Goal: Task Accomplishment & Management: Manage account settings

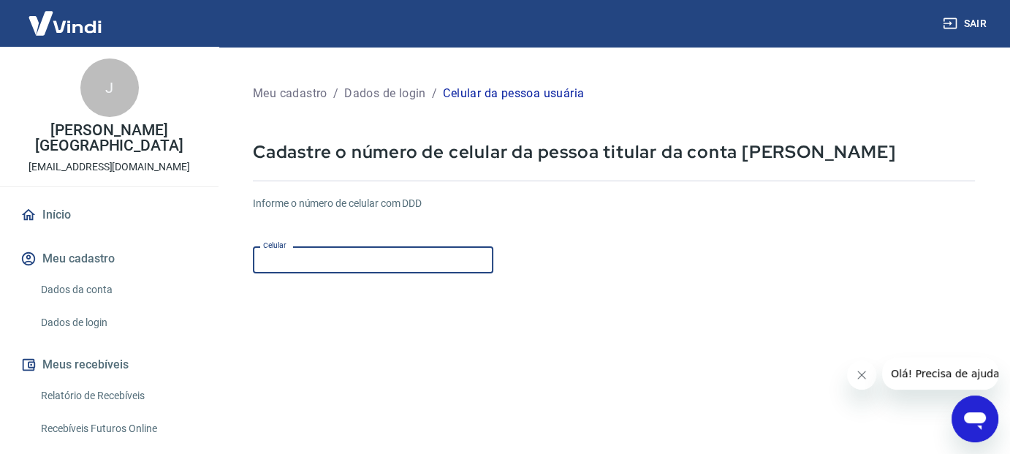
click at [329, 259] on input "Celular" at bounding box center [373, 259] width 240 height 27
click at [289, 259] on input "[PHONE_NUMBER]" at bounding box center [373, 259] width 240 height 27
type input "(0"
type input "[PHONE_NUMBER]"
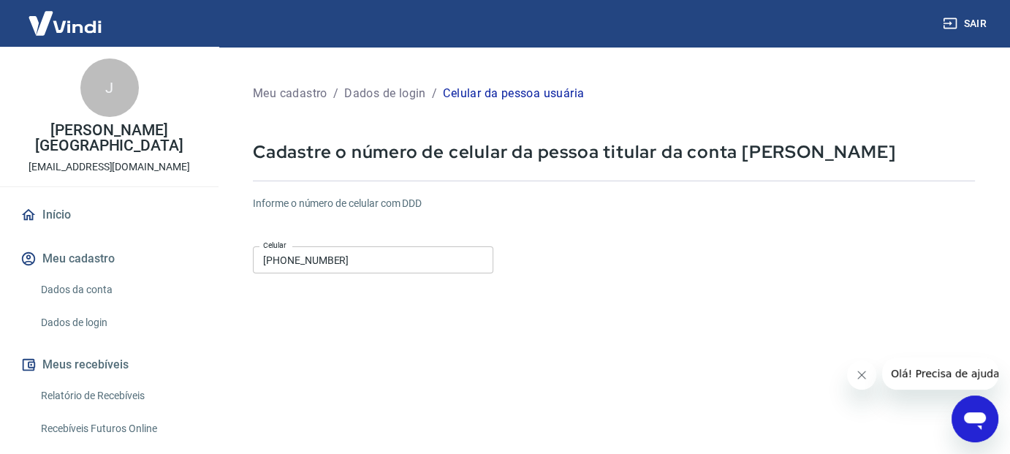
click at [573, 216] on div "Informe o número de celular com DDD Celular [PHONE_NUMBER] Celular" at bounding box center [614, 236] width 722 height 80
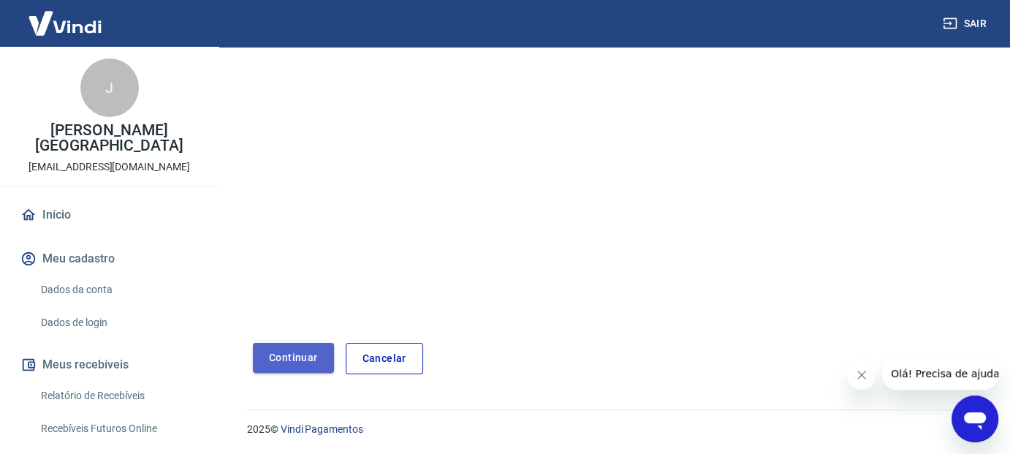
click at [297, 365] on button "Continuar" at bounding box center [293, 358] width 81 height 30
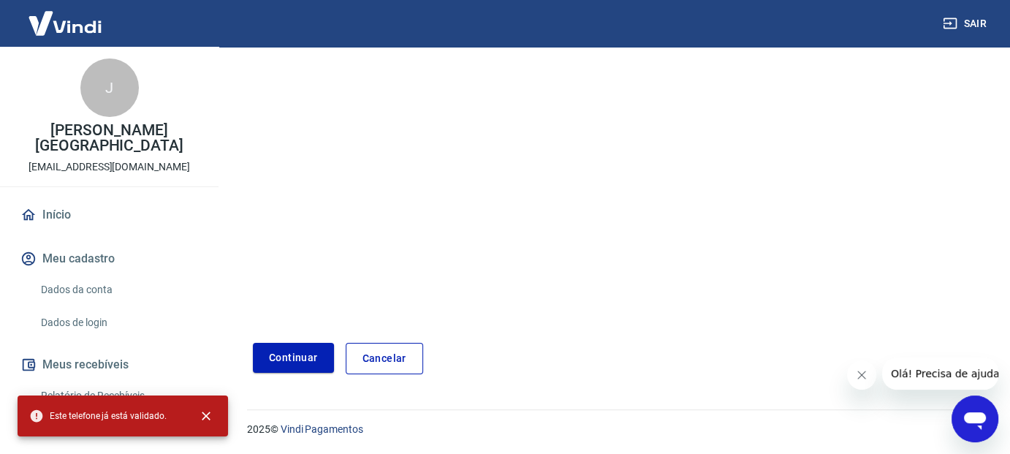
scroll to position [0, 0]
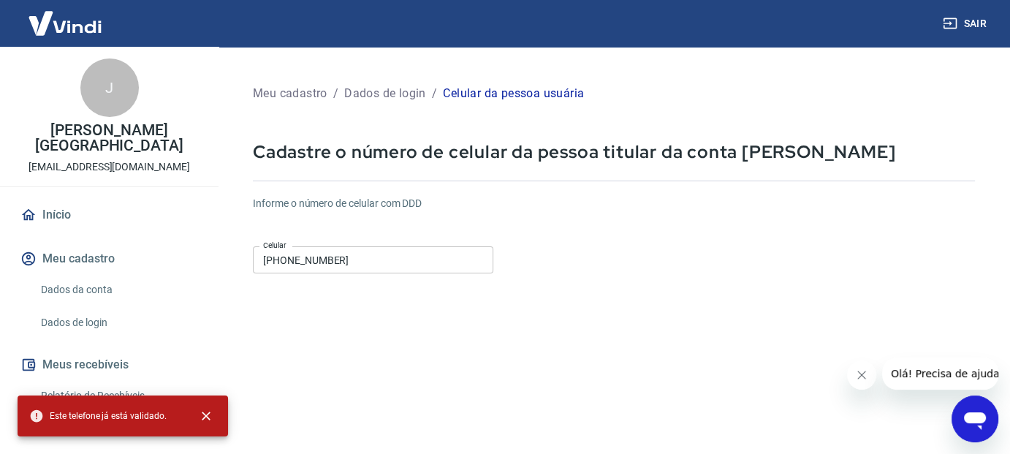
click at [90, 289] on link "Dados da conta" at bounding box center [118, 290] width 166 height 30
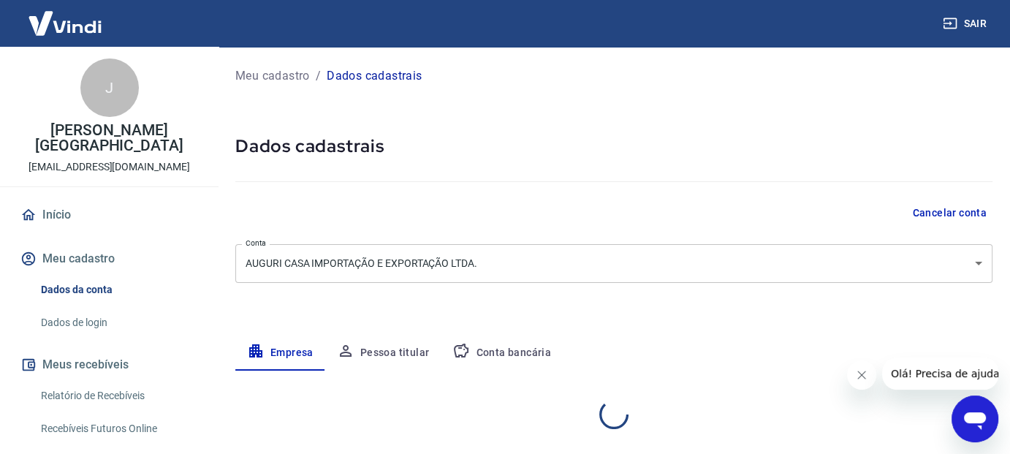
select select "SP"
select select "business"
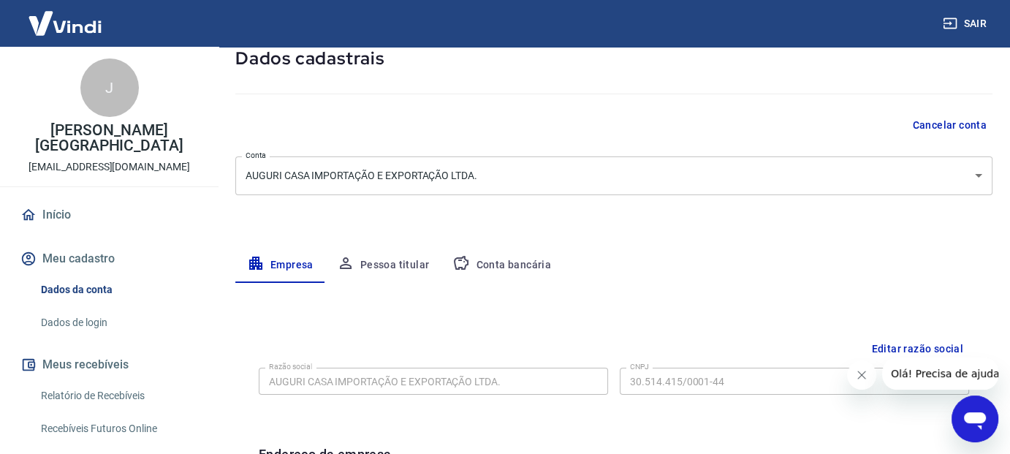
click at [386, 265] on button "Pessoa titular" at bounding box center [383, 265] width 116 height 35
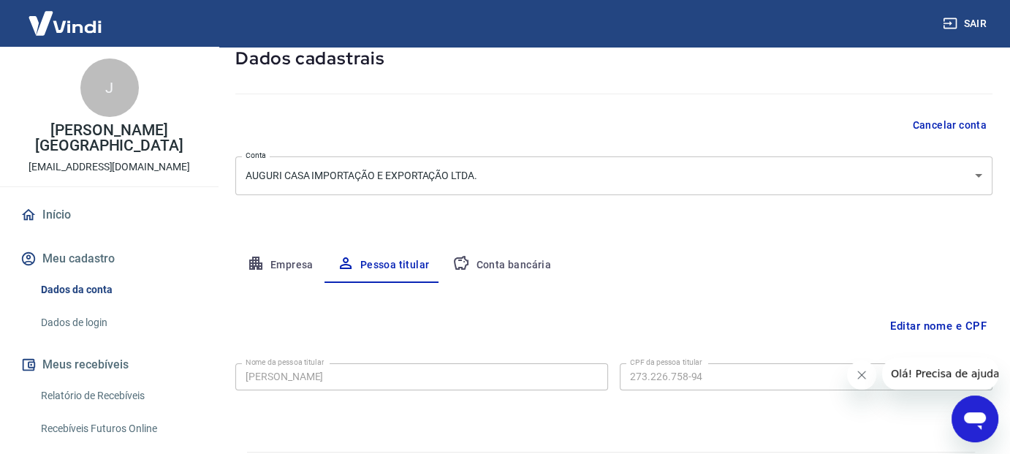
scroll to position [130, 0]
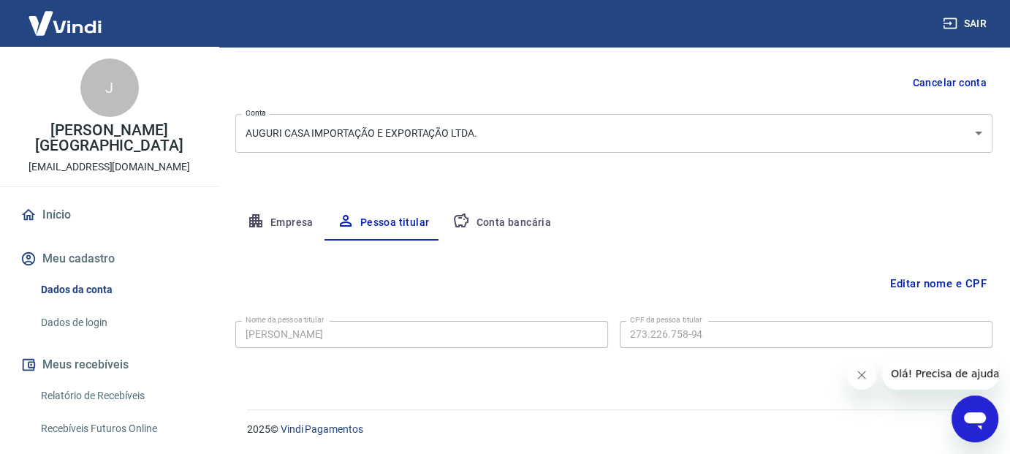
click at [508, 222] on button "Conta bancária" at bounding box center [501, 222] width 122 height 35
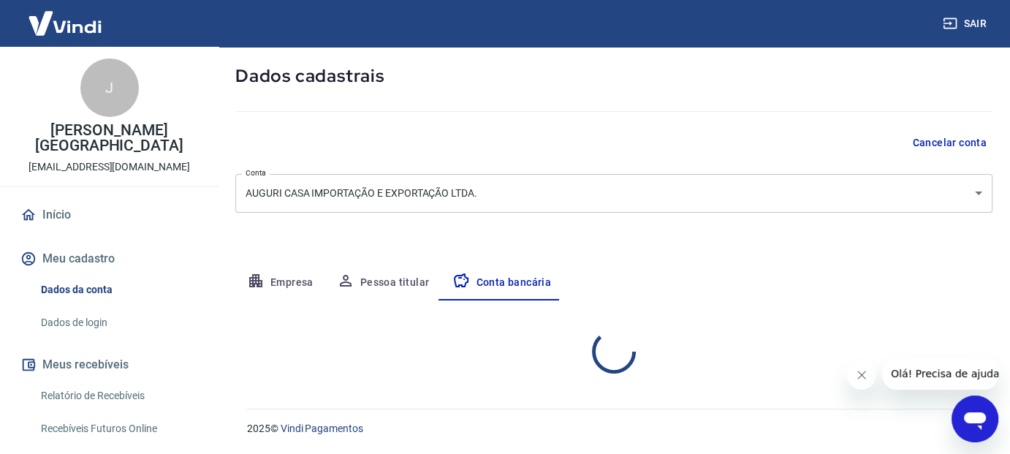
select select "1"
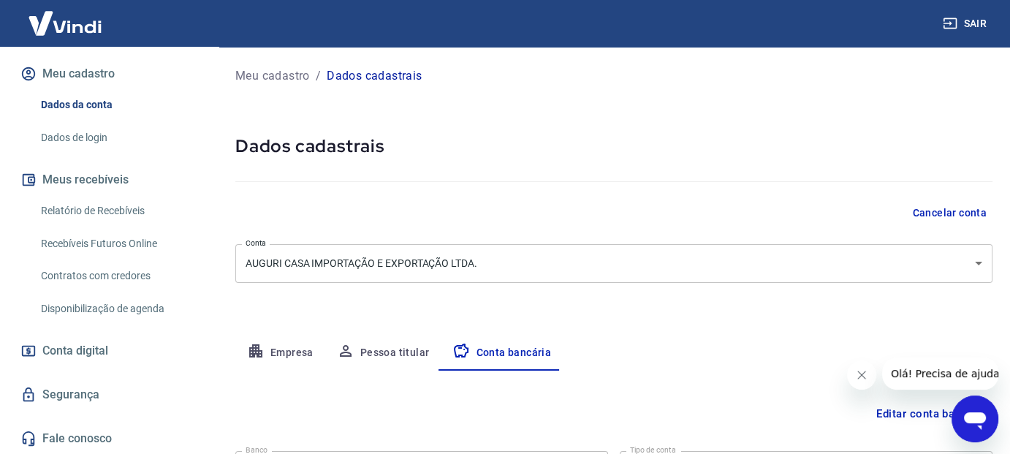
scroll to position [0, 0]
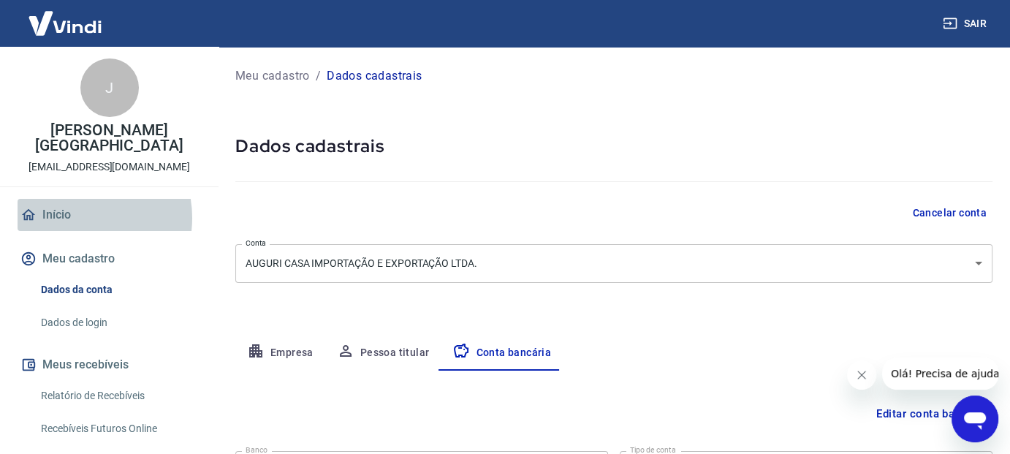
click at [75, 218] on link "Início" at bounding box center [109, 215] width 183 height 32
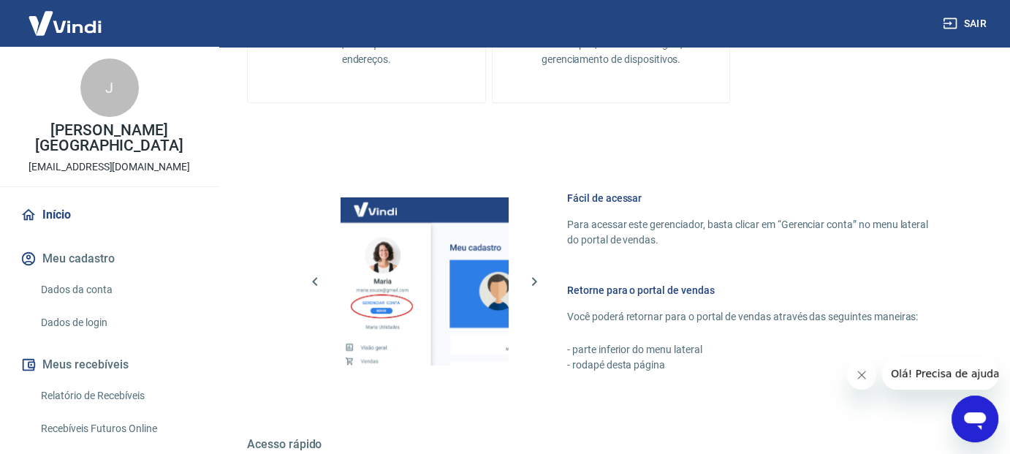
scroll to position [442, 0]
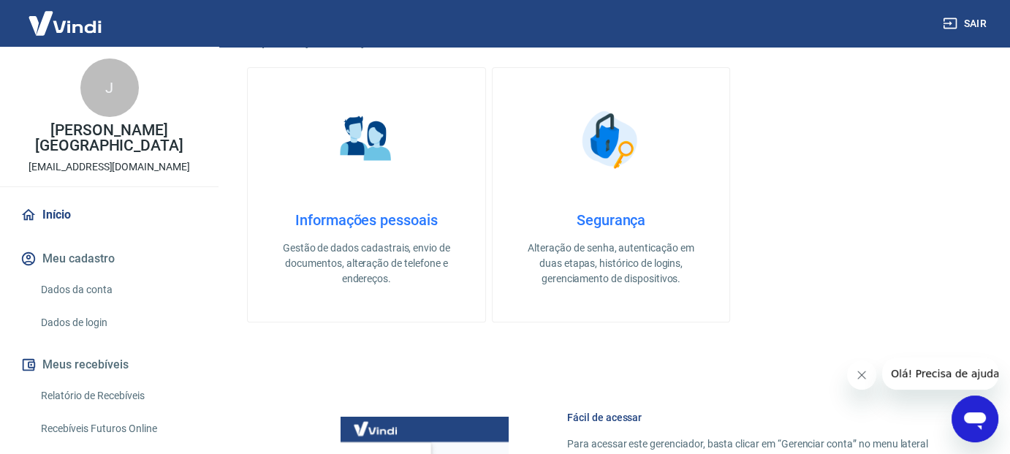
click at [362, 224] on h4 "Informações pessoais" at bounding box center [366, 220] width 191 height 18
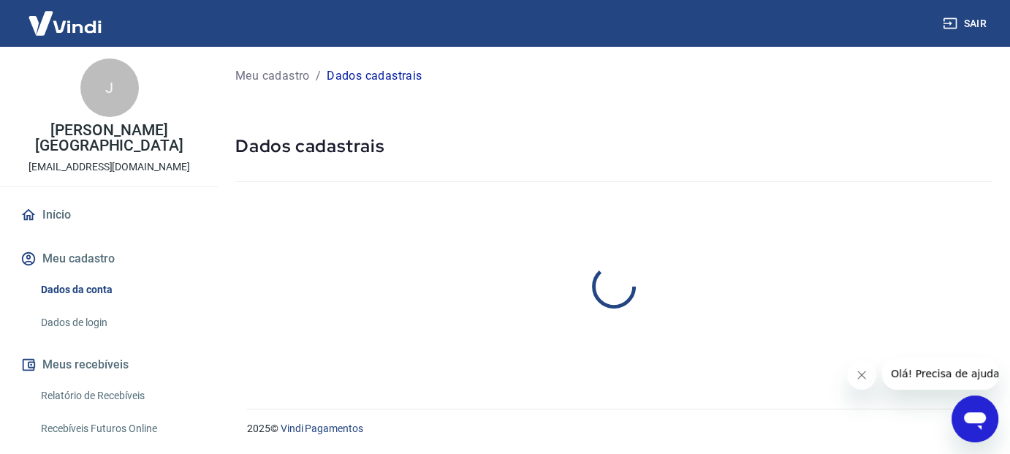
select select "SP"
select select "business"
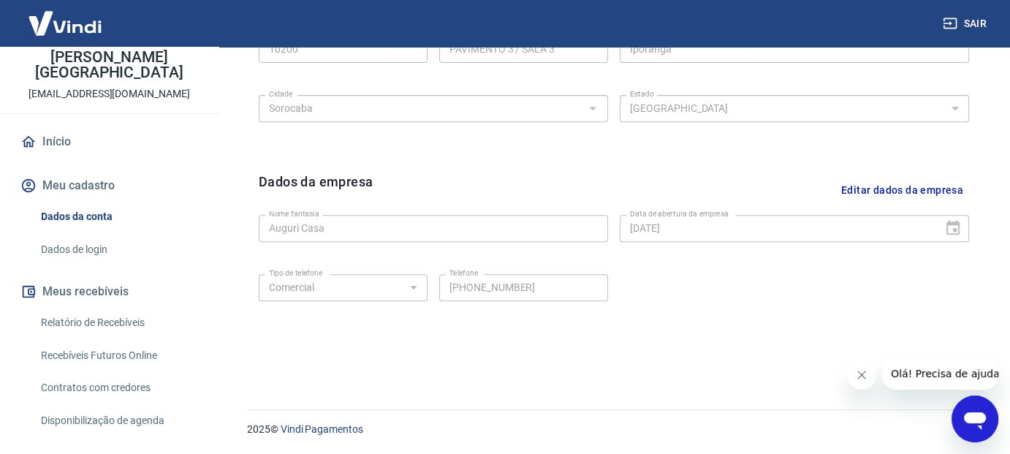
scroll to position [185, 0]
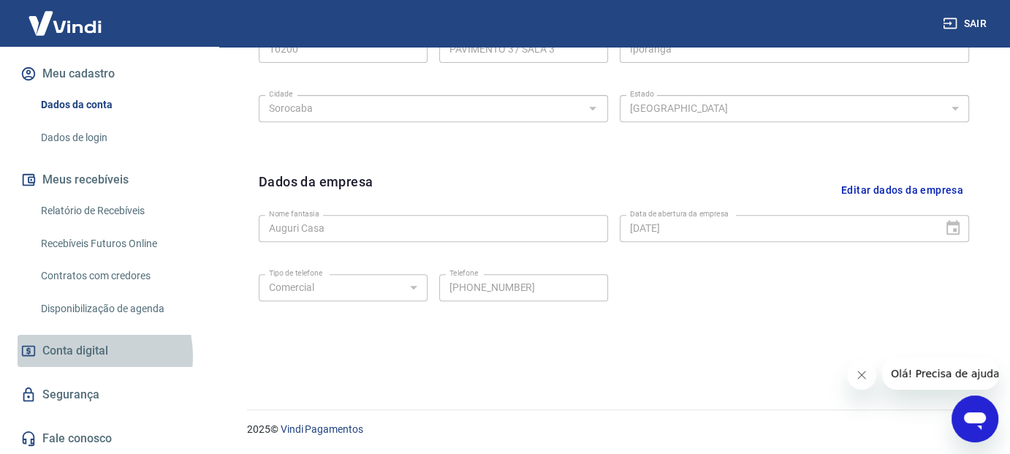
click at [79, 355] on span "Conta digital" at bounding box center [75, 350] width 66 height 20
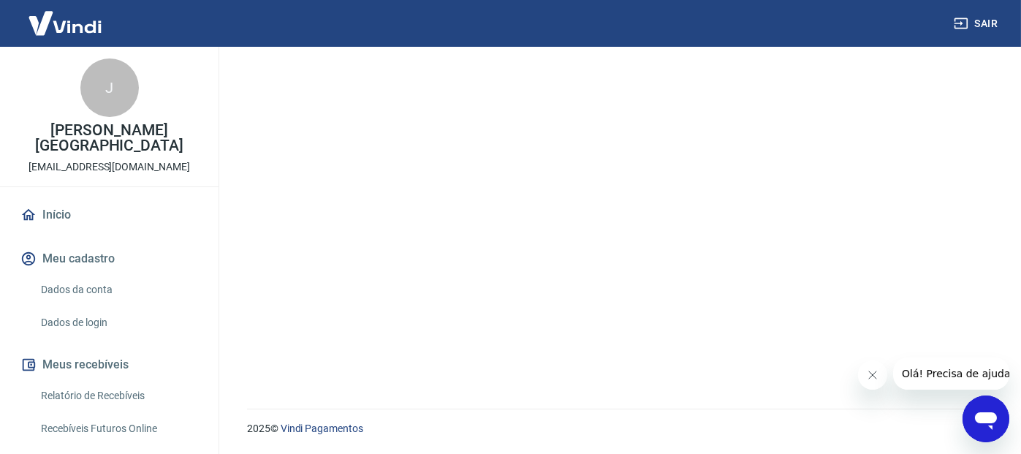
click at [83, 214] on link "Início" at bounding box center [109, 215] width 183 height 32
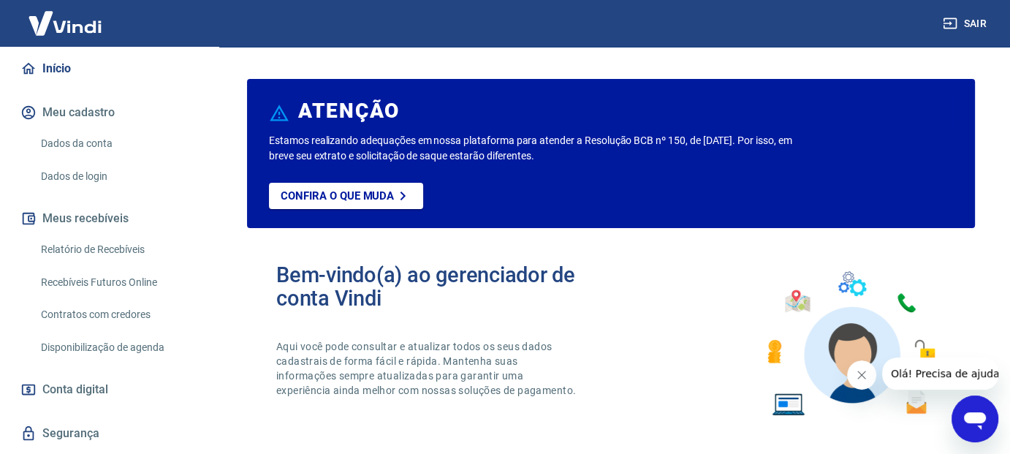
scroll to position [185, 0]
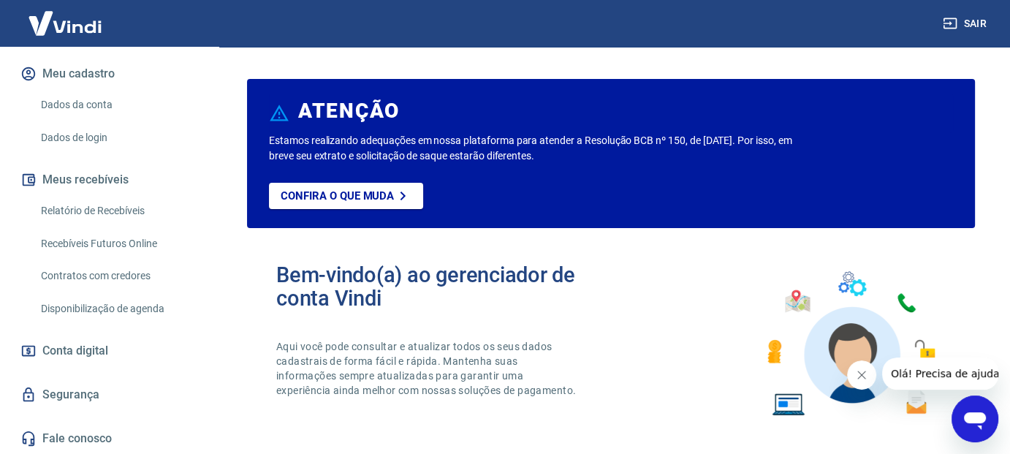
click at [92, 210] on link "Relatório de Recebíveis" at bounding box center [118, 211] width 166 height 30
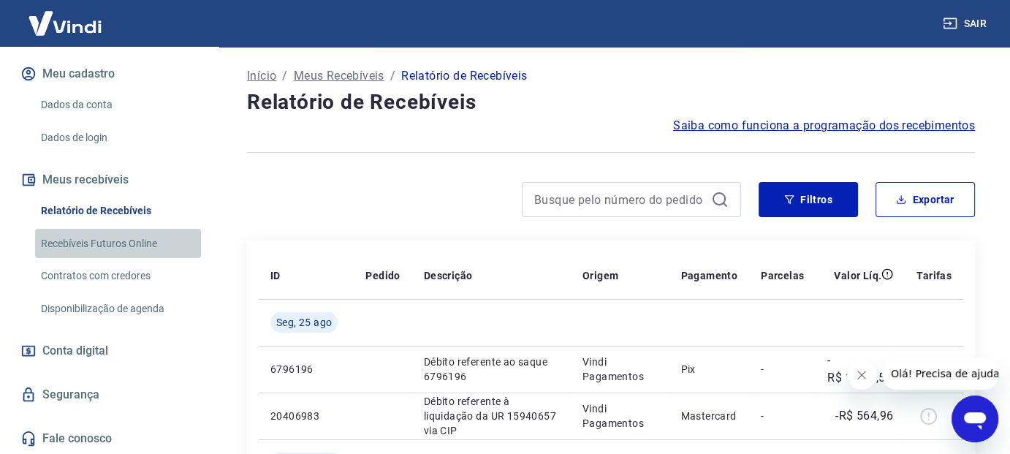
click at [121, 240] on link "Recebíveis Futuros Online" at bounding box center [118, 244] width 166 height 30
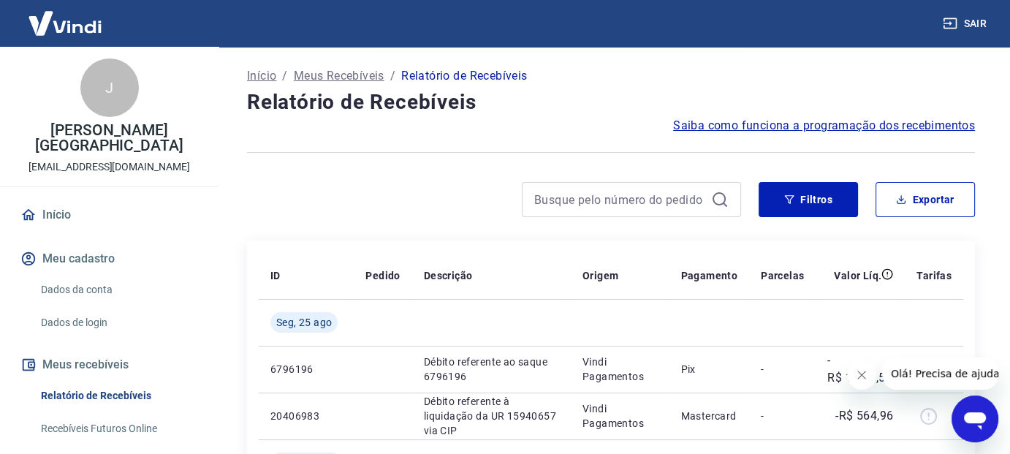
click at [75, 219] on link "Início" at bounding box center [109, 215] width 183 height 32
